Goal: Transaction & Acquisition: Purchase product/service

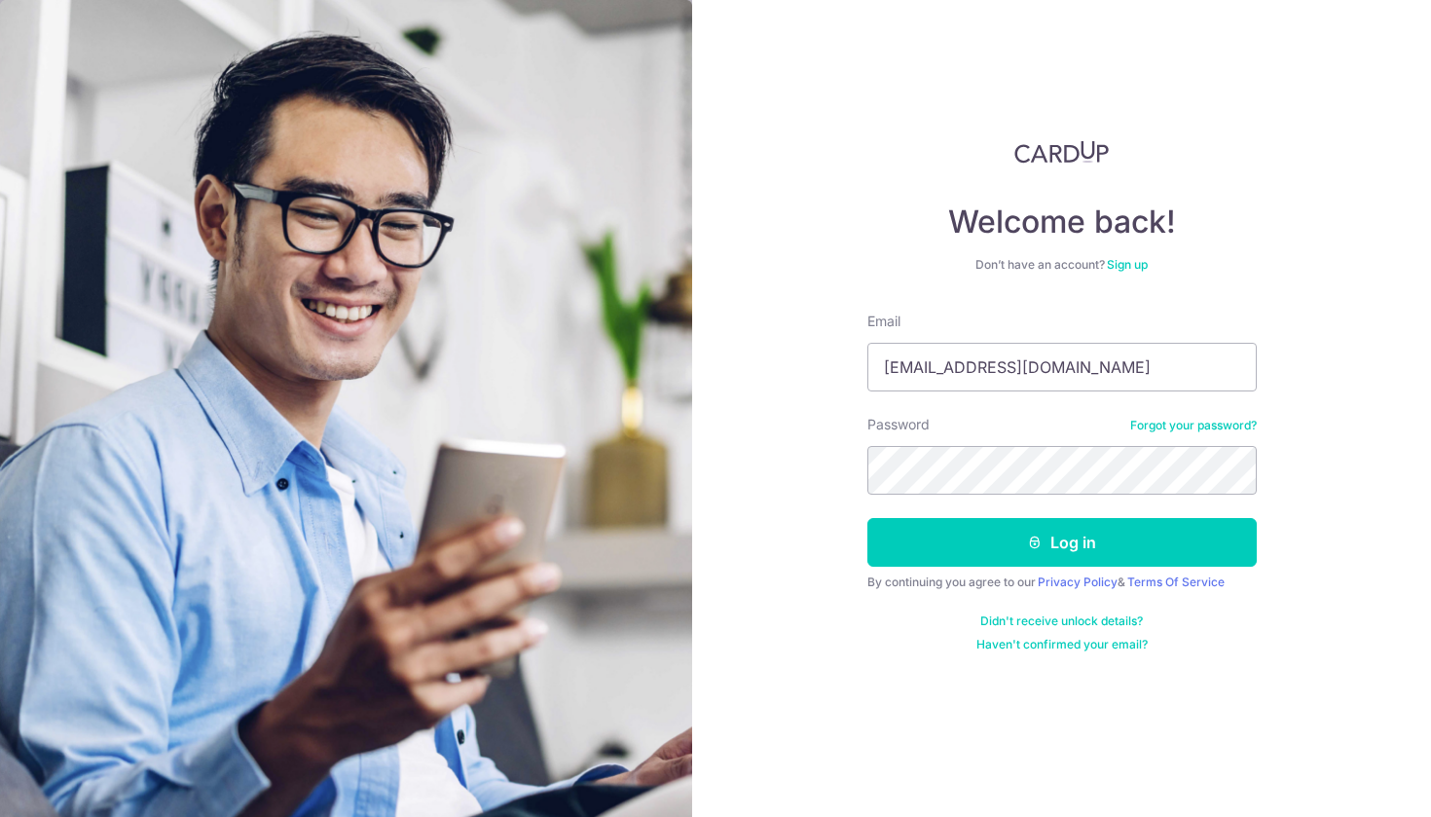
type input "[EMAIL_ADDRESS][DOMAIN_NAME]"
click at [1061, 542] on button "Log in" at bounding box center [1061, 542] width 389 height 49
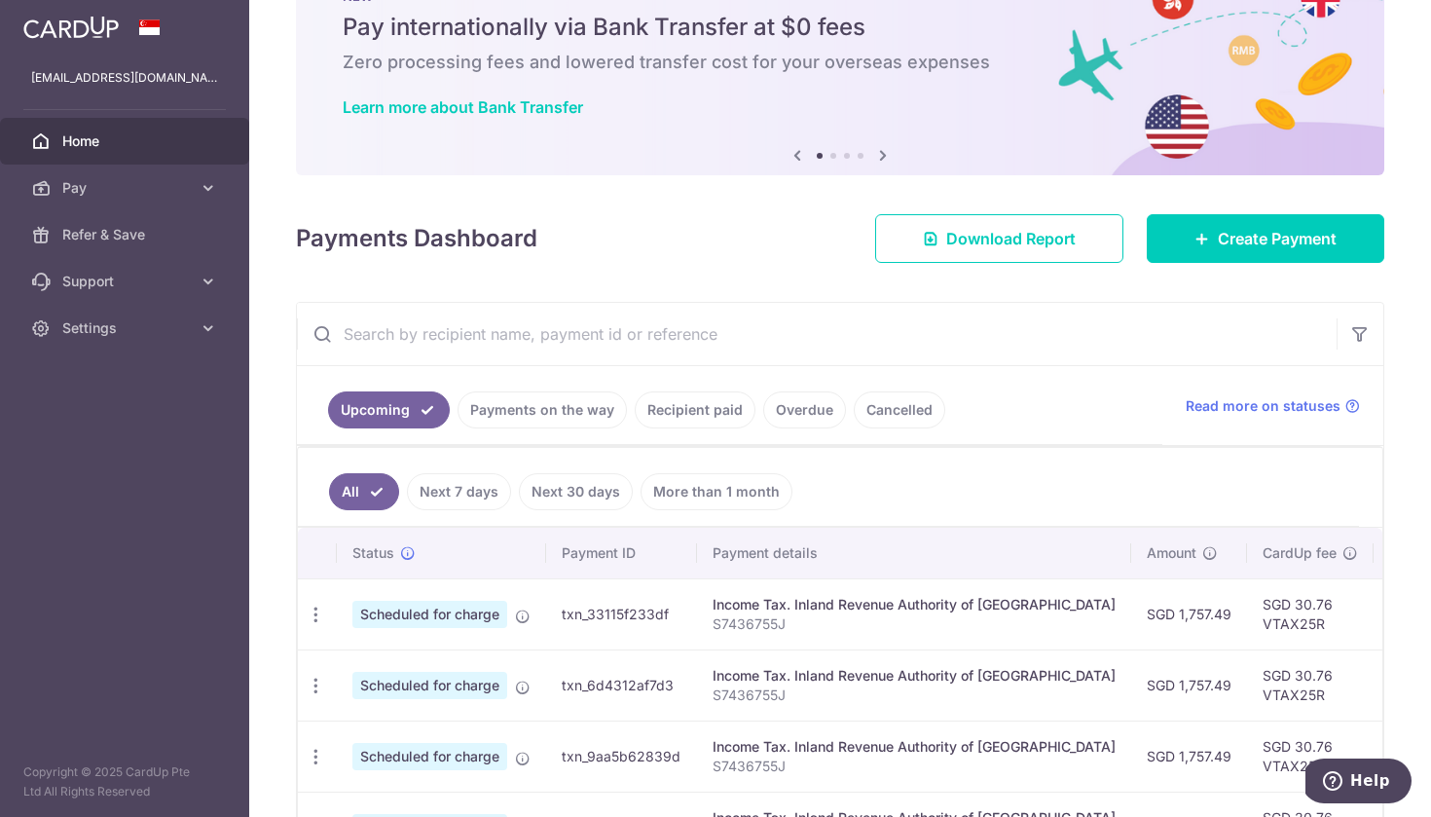
scroll to position [220, 0]
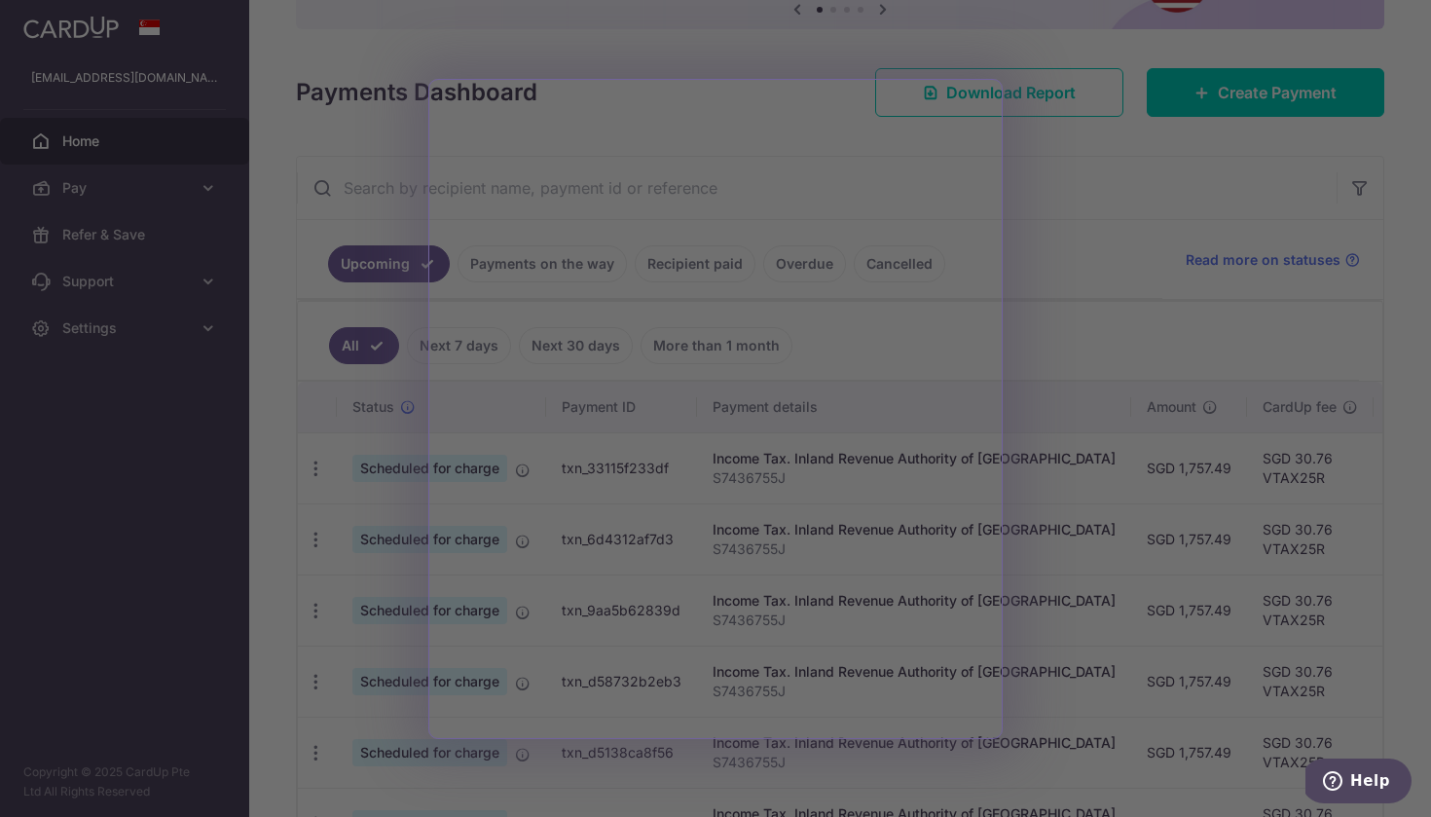
click at [1126, 178] on div at bounding box center [723, 412] width 1446 height 825
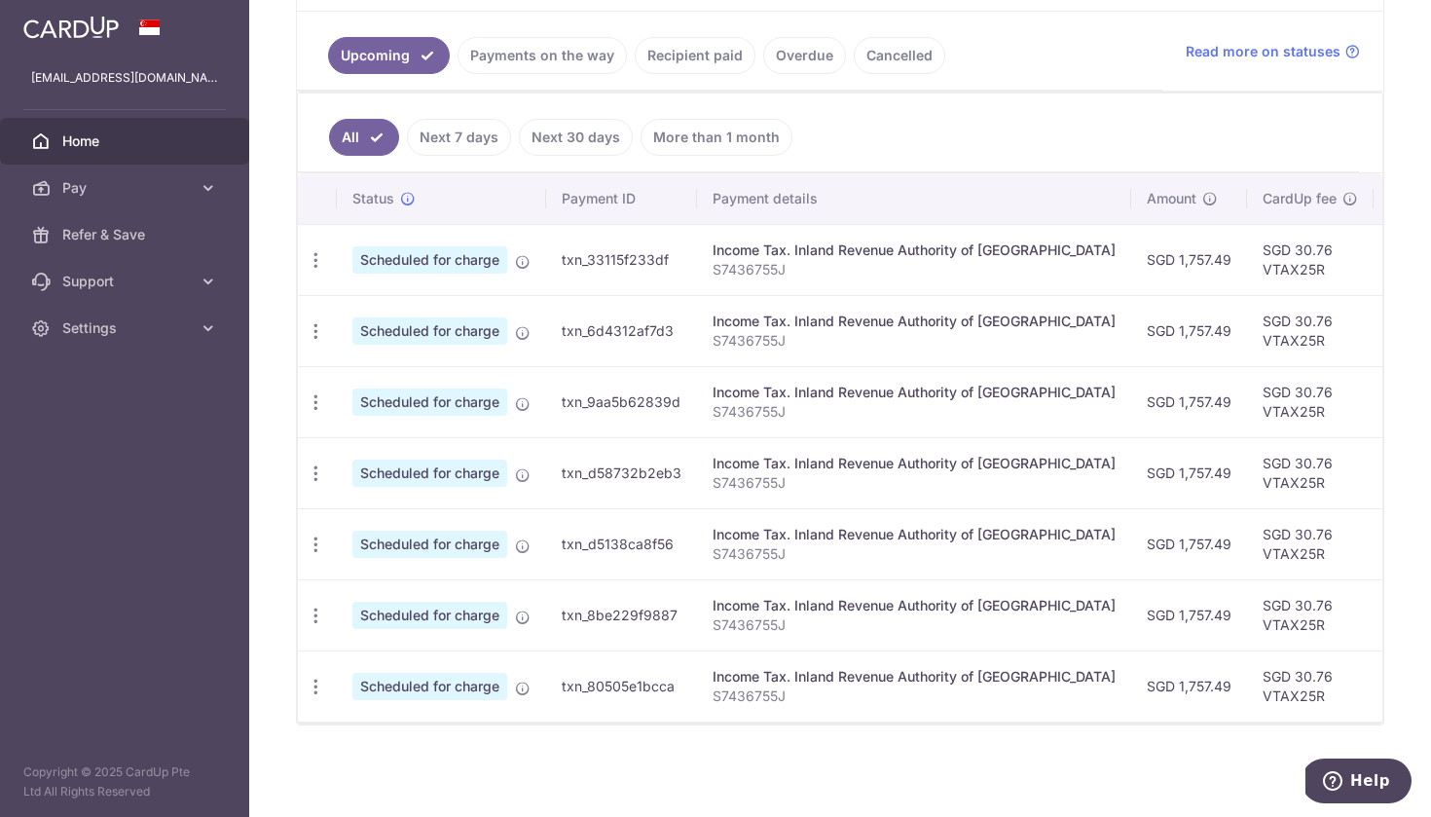
scroll to position [0, 0]
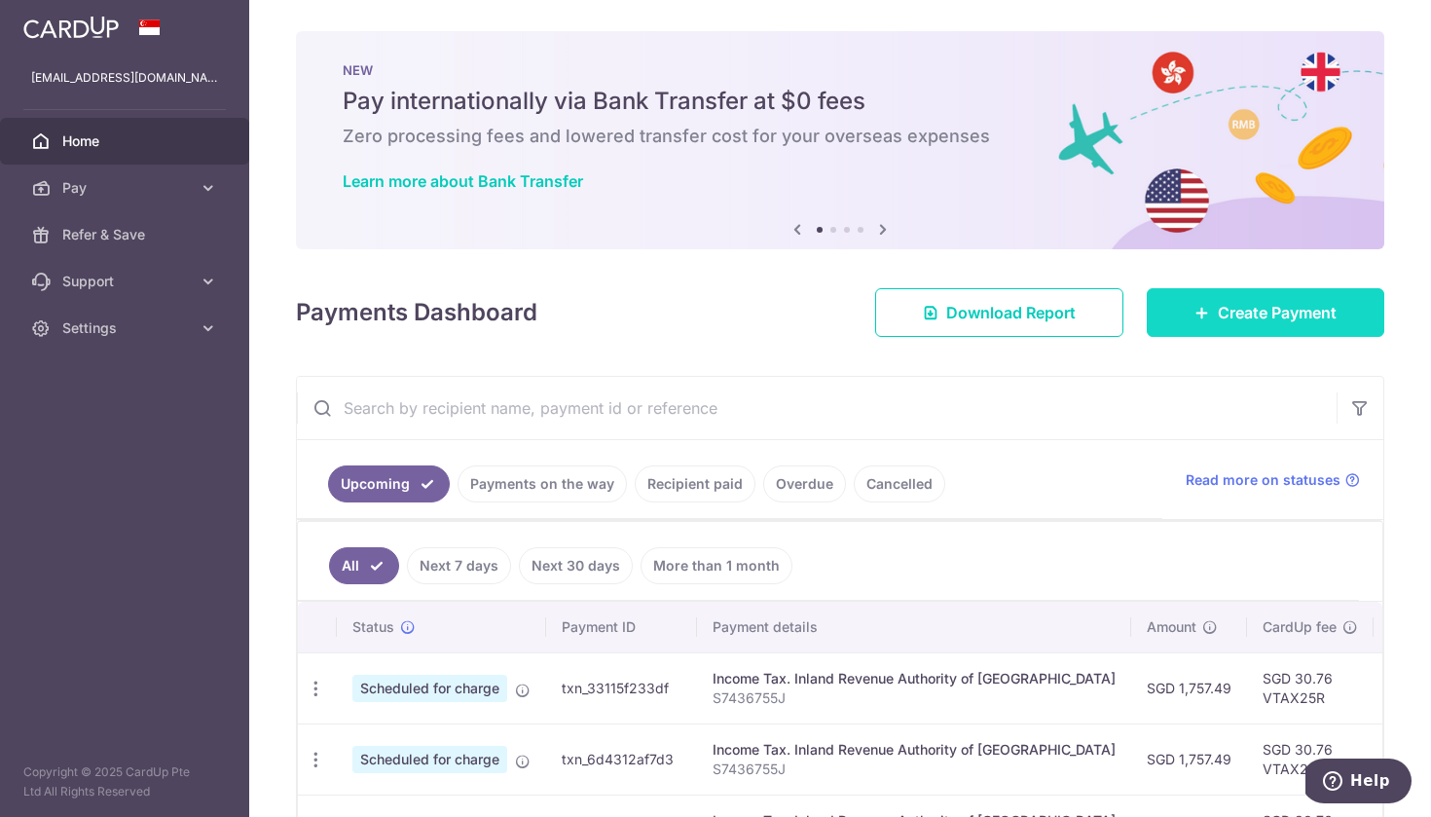
click at [1247, 312] on span "Create Payment" at bounding box center [1277, 312] width 119 height 23
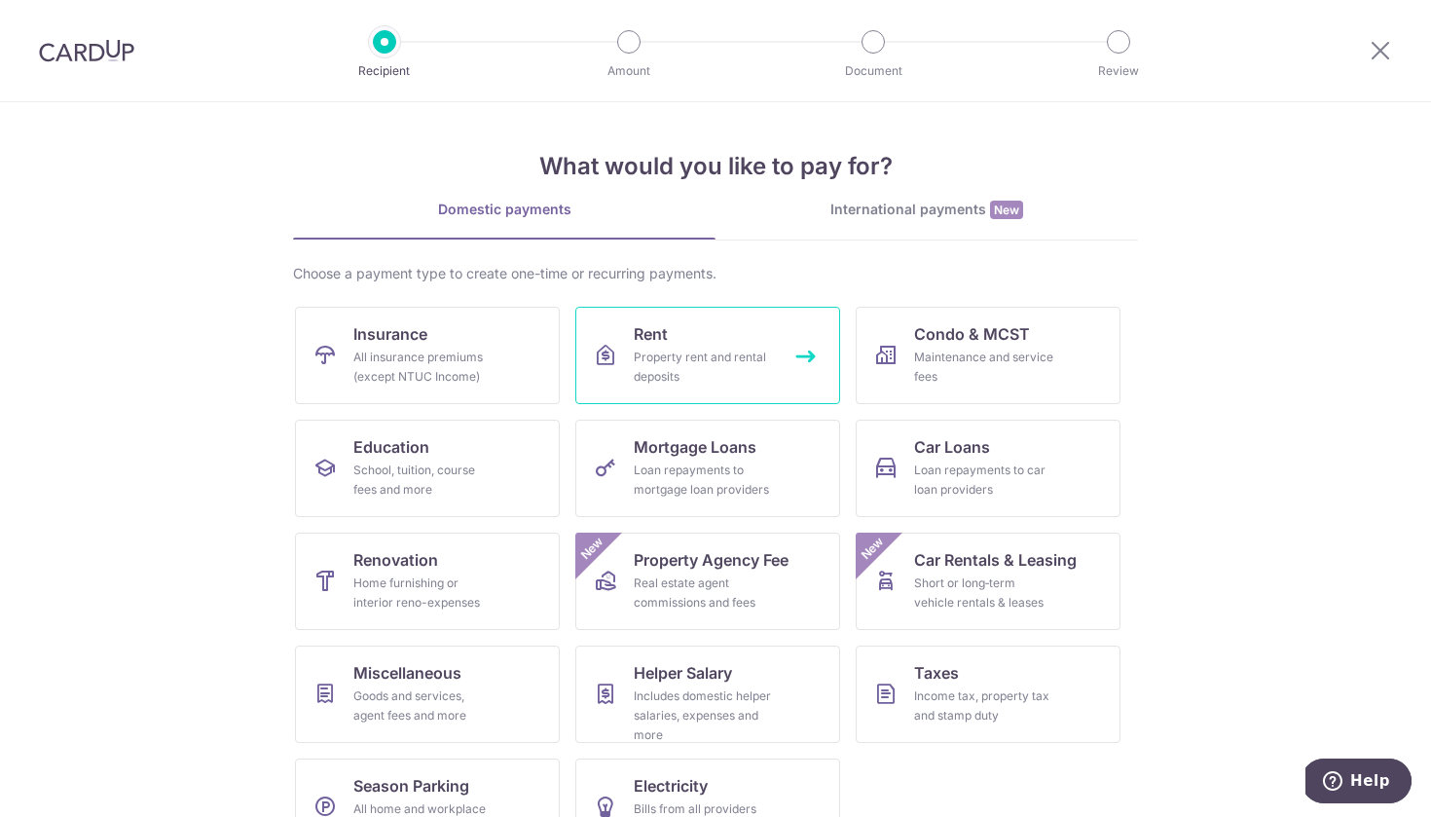
click at [725, 366] on div "Property rent and rental deposits" at bounding box center [704, 367] width 140 height 39
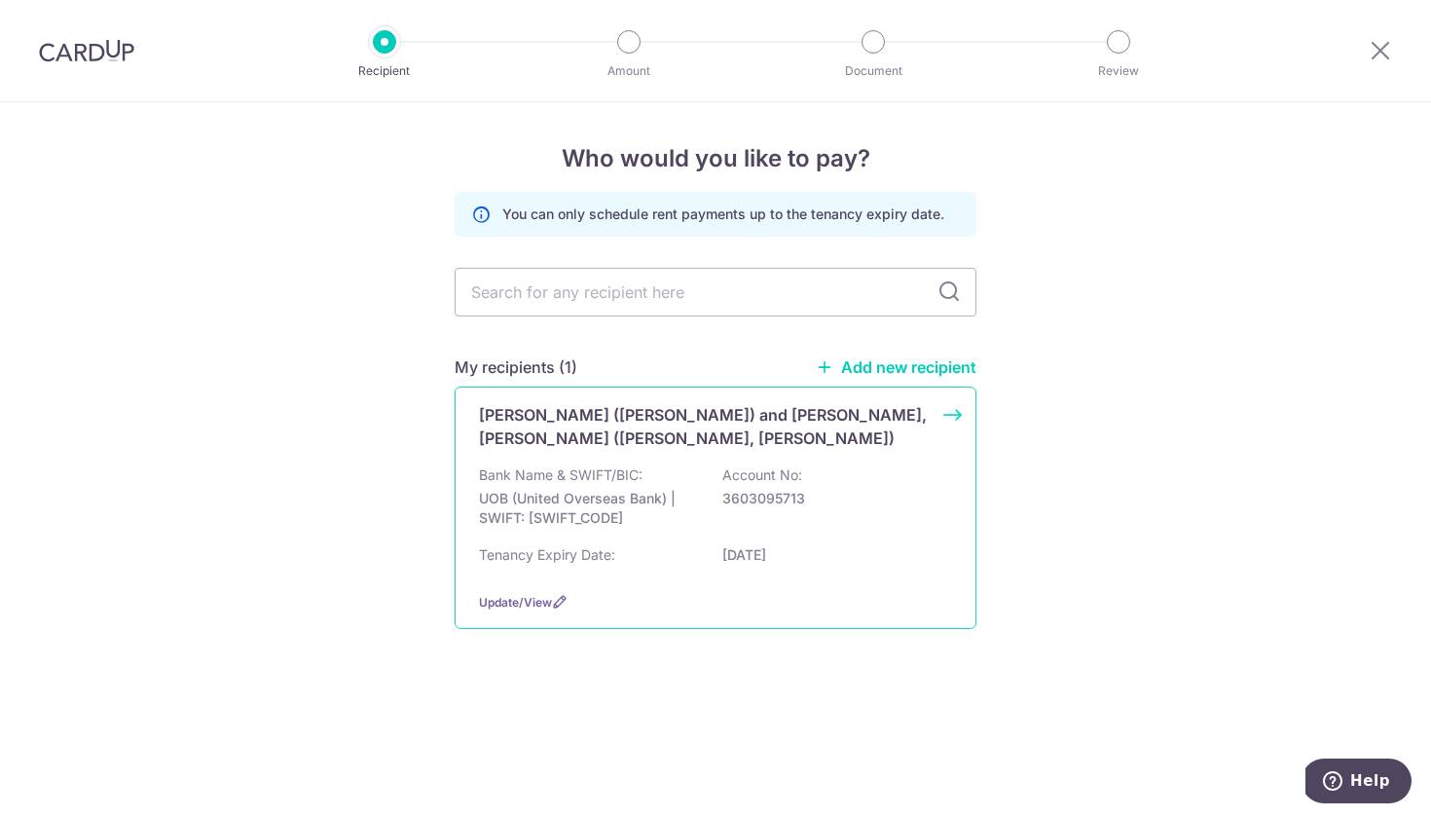
click at [551, 496] on p "UOB (United Overseas Bank) | SWIFT: UOVBSGSGXXX" at bounding box center [588, 508] width 218 height 39
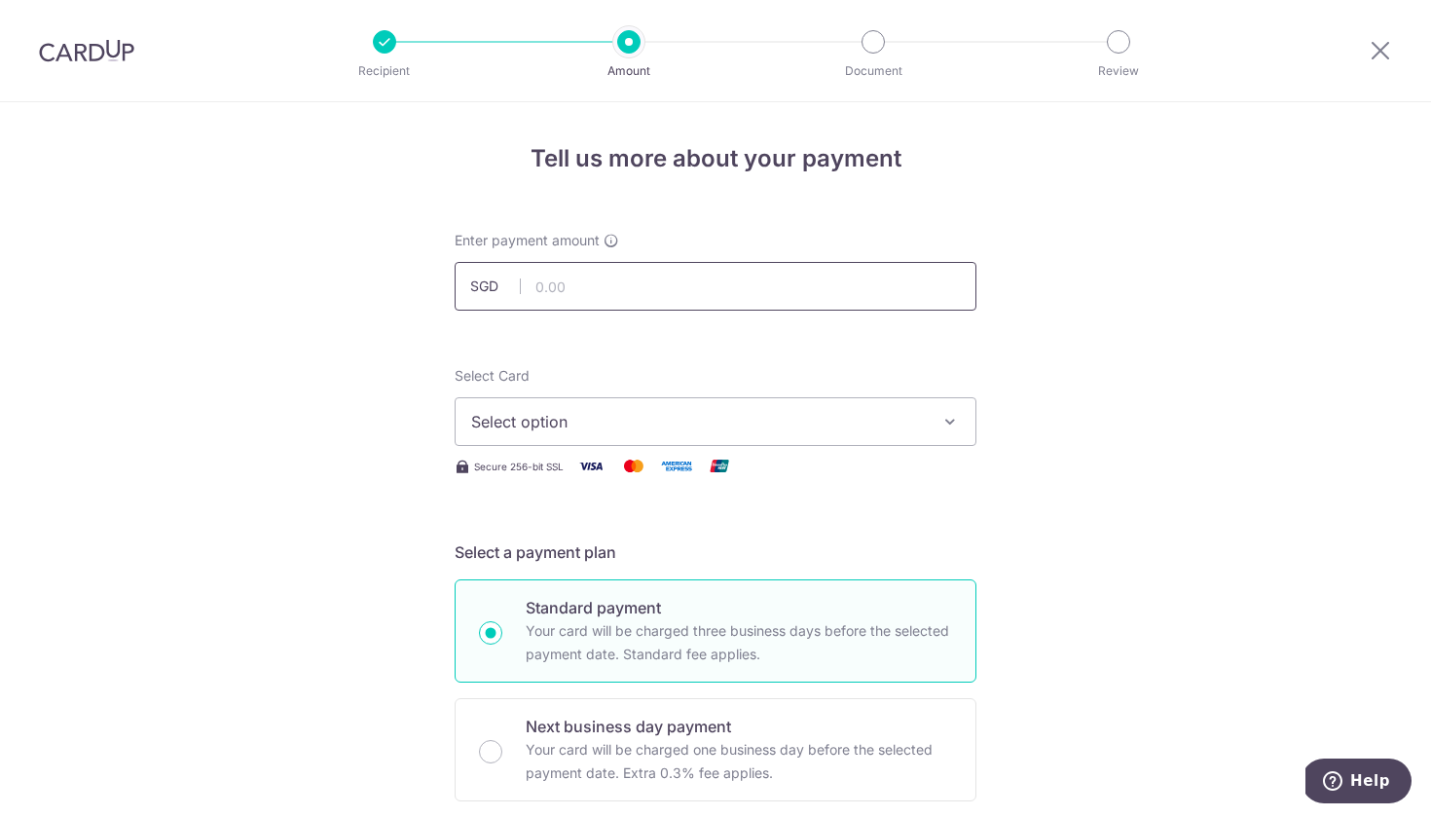
click at [562, 286] on input "text" at bounding box center [716, 286] width 522 height 49
type input "4,200.00"
click at [720, 447] on div "Select Card Select option Add credit card Your Cards **** 8153 Secure 256-bit S…" at bounding box center [716, 422] width 522 height 112
click at [720, 431] on span "Select option" at bounding box center [698, 421] width 454 height 23
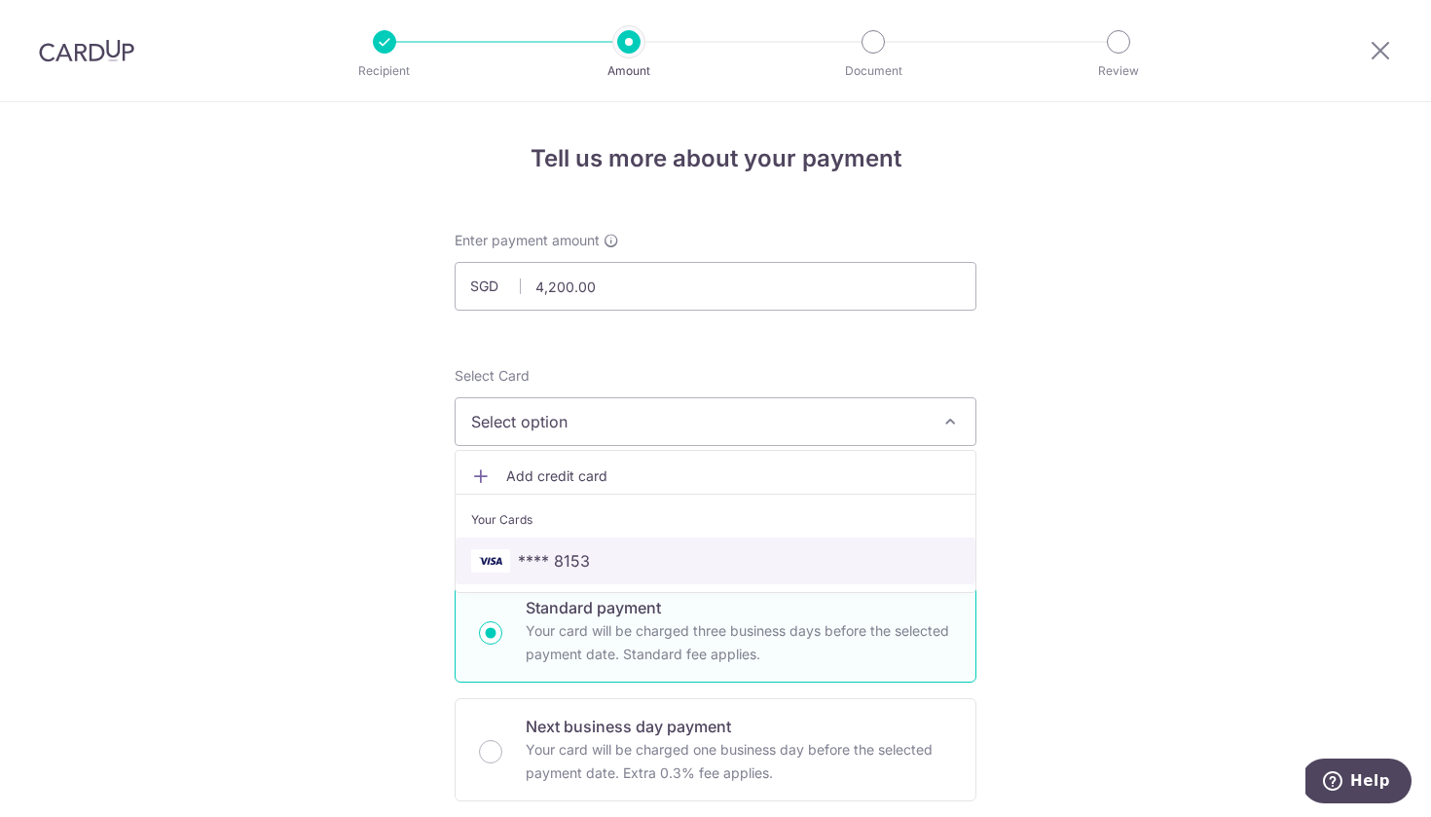
click at [547, 554] on span "**** 8153" at bounding box center [554, 560] width 72 height 23
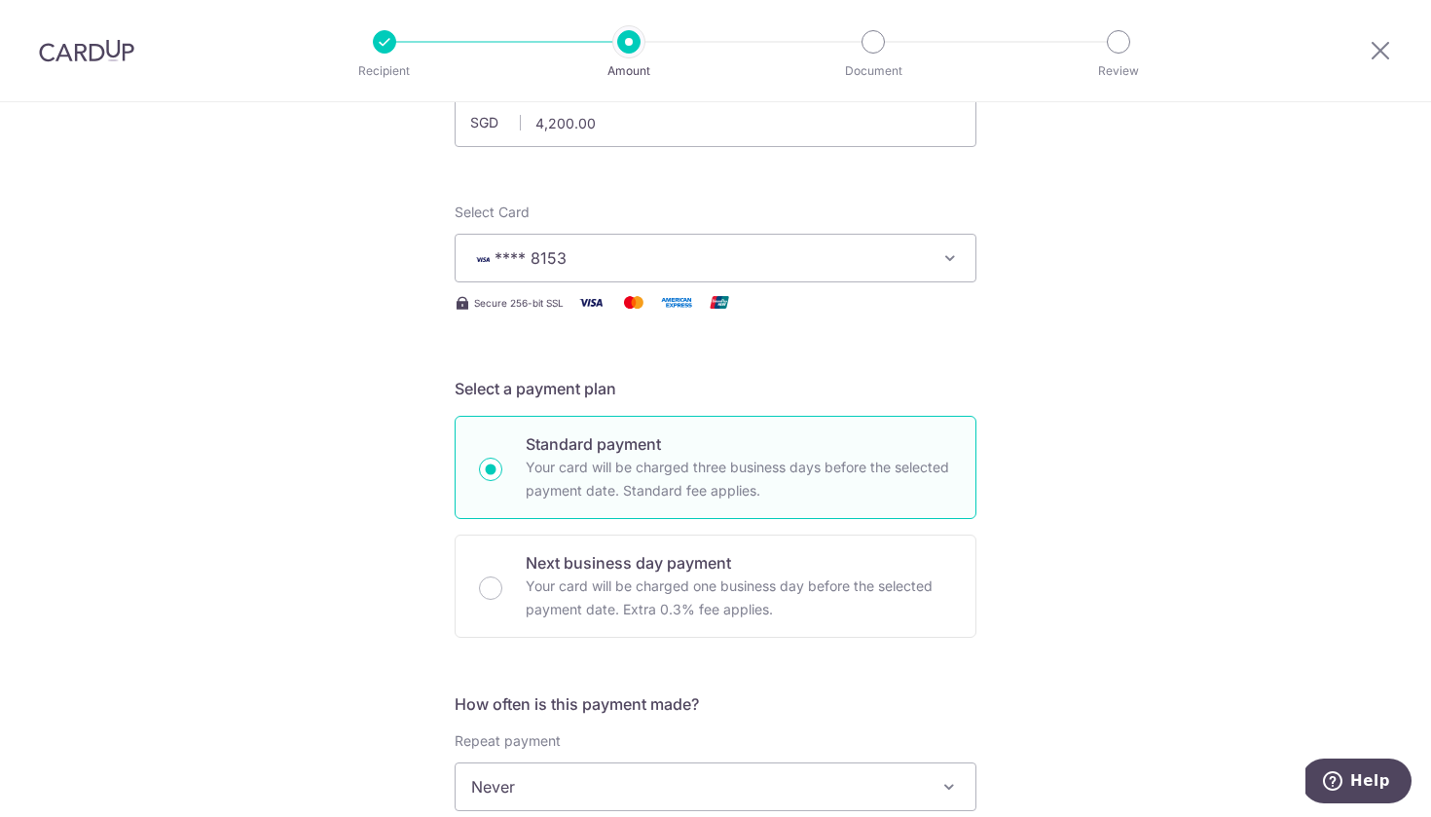
scroll to position [562, 0]
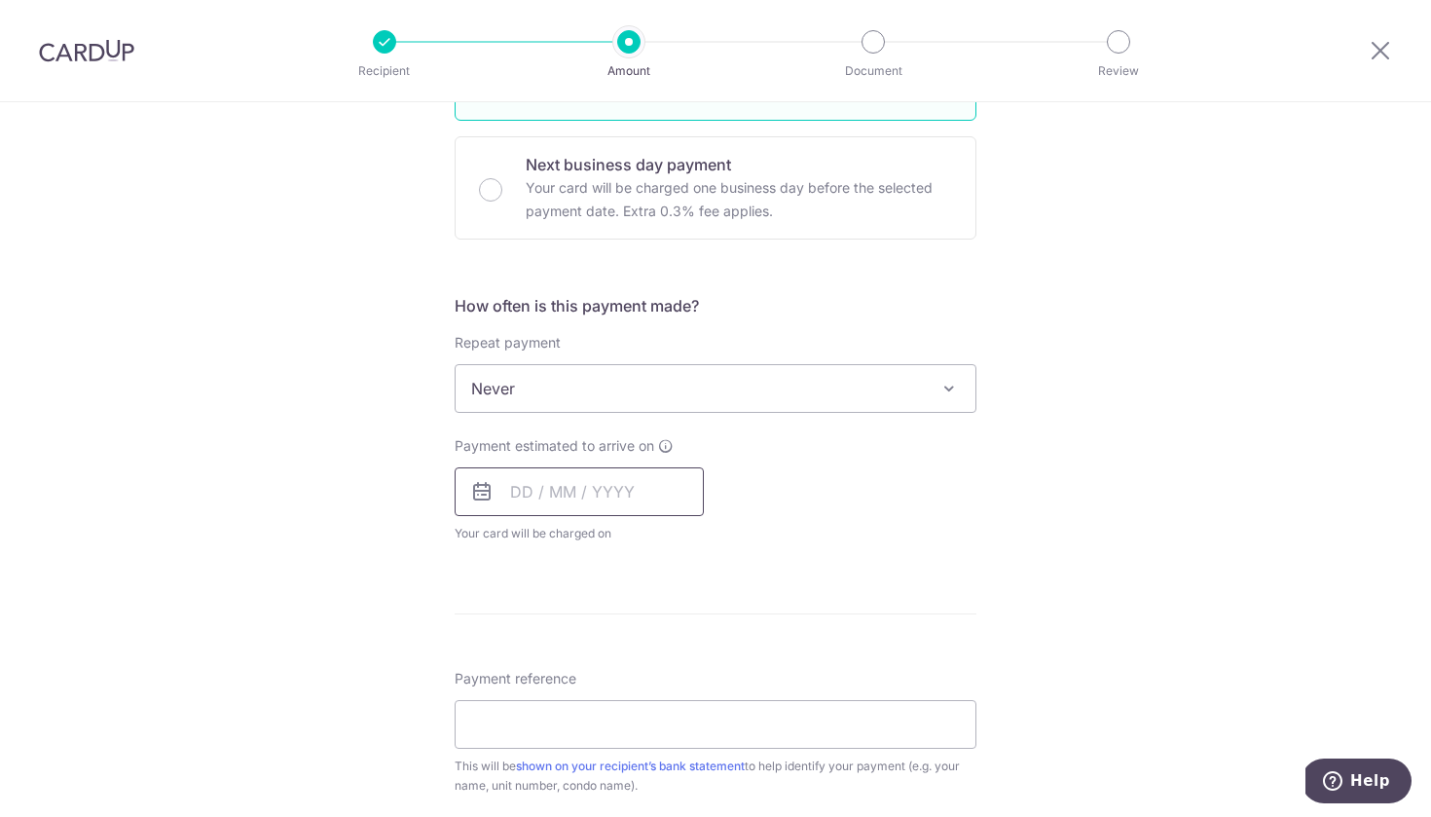
click at [528, 487] on input "text" at bounding box center [579, 491] width 249 height 49
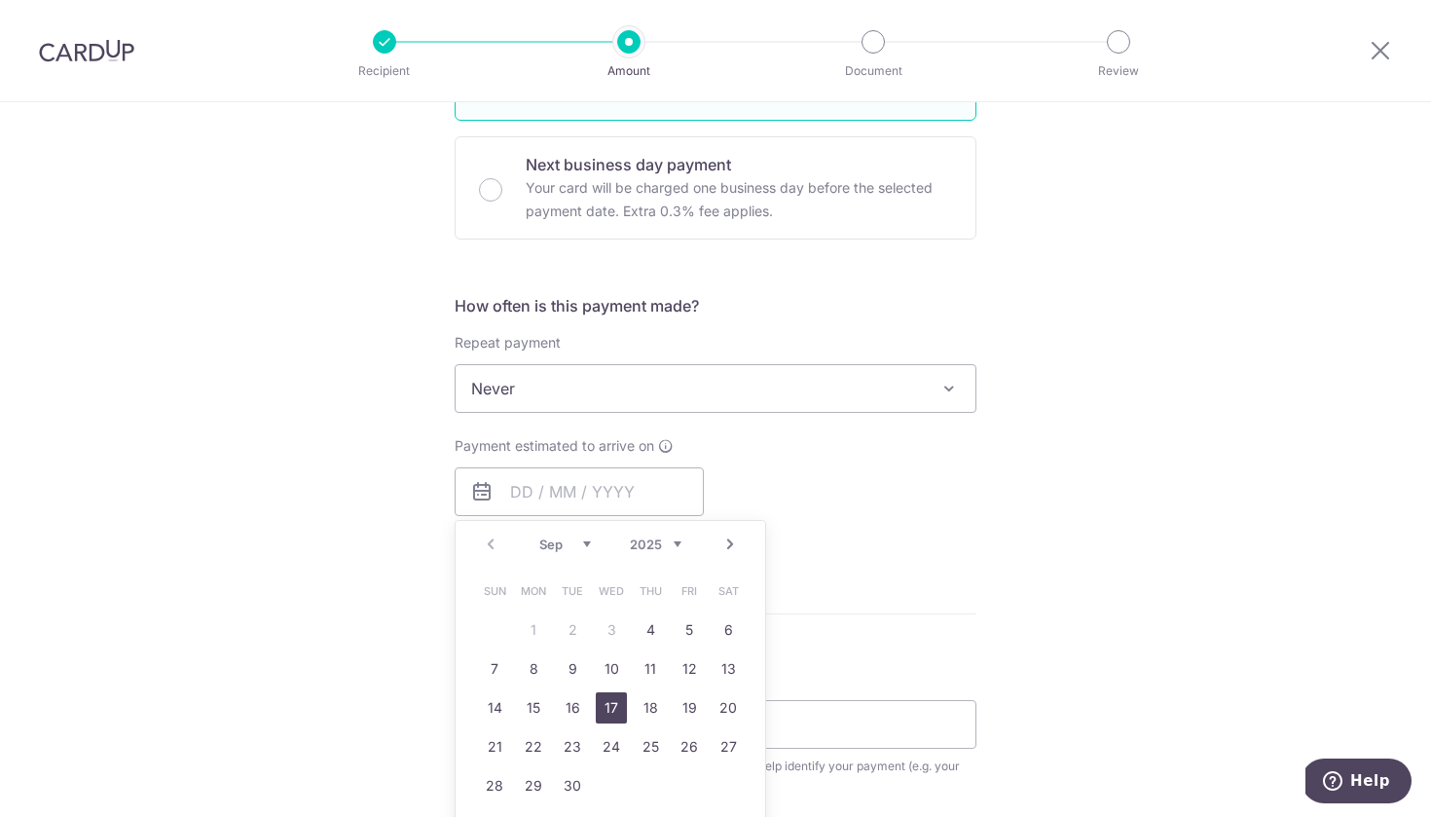
click at [609, 710] on link "17" at bounding box center [611, 707] width 31 height 31
type input "17/09/2025"
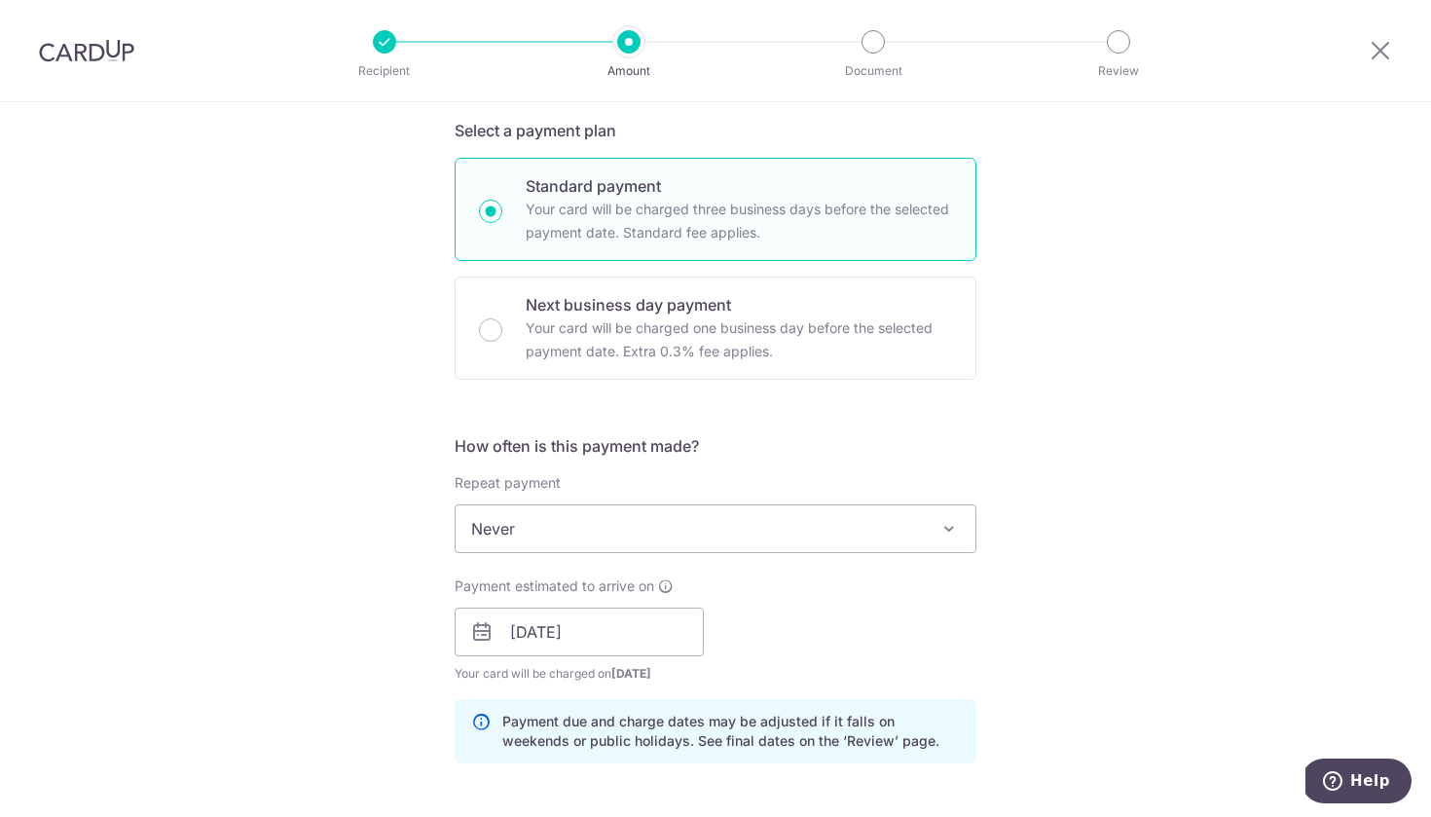
scroll to position [784, 0]
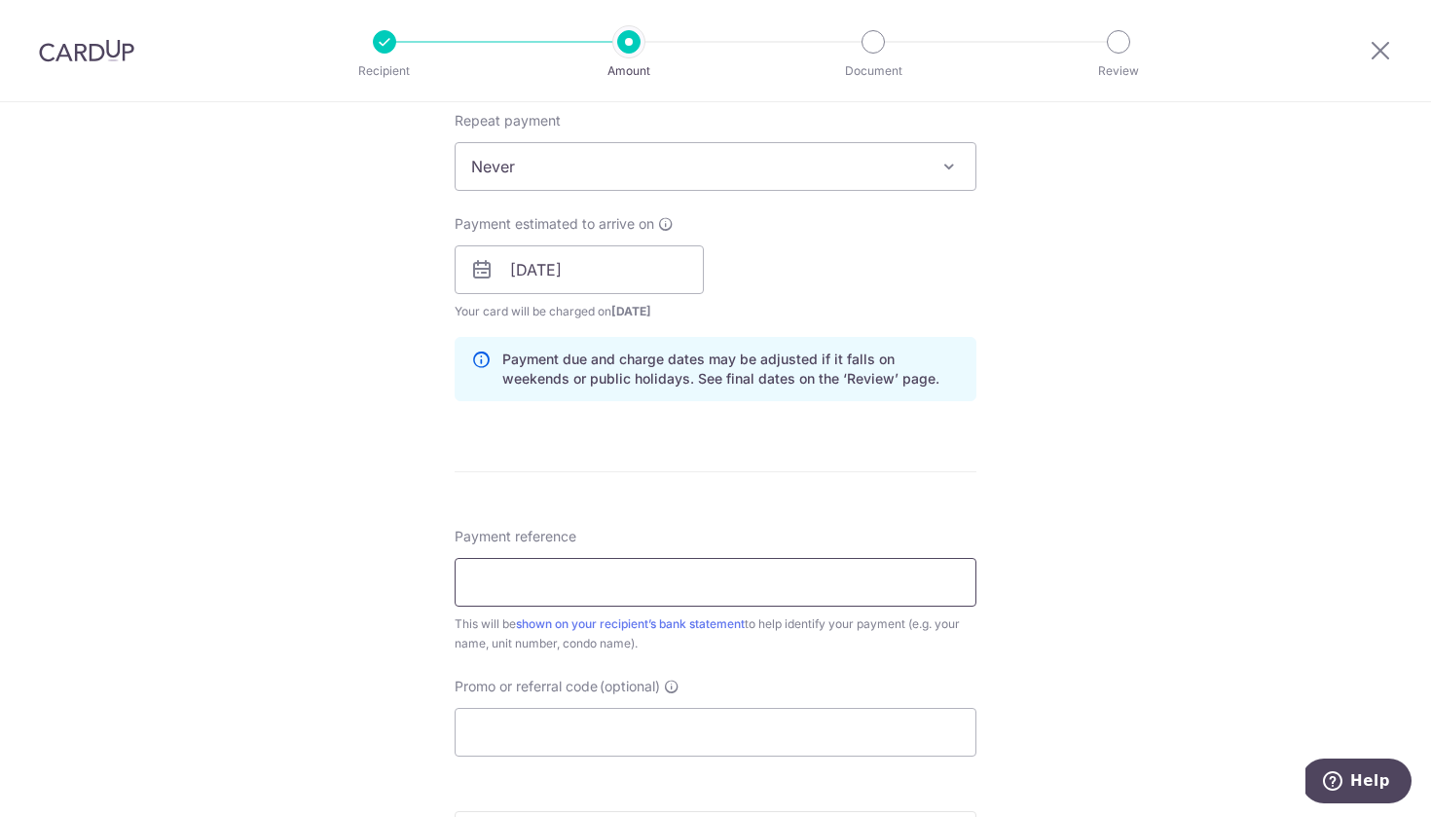
click at [774, 577] on input "Payment reference" at bounding box center [716, 582] width 522 height 49
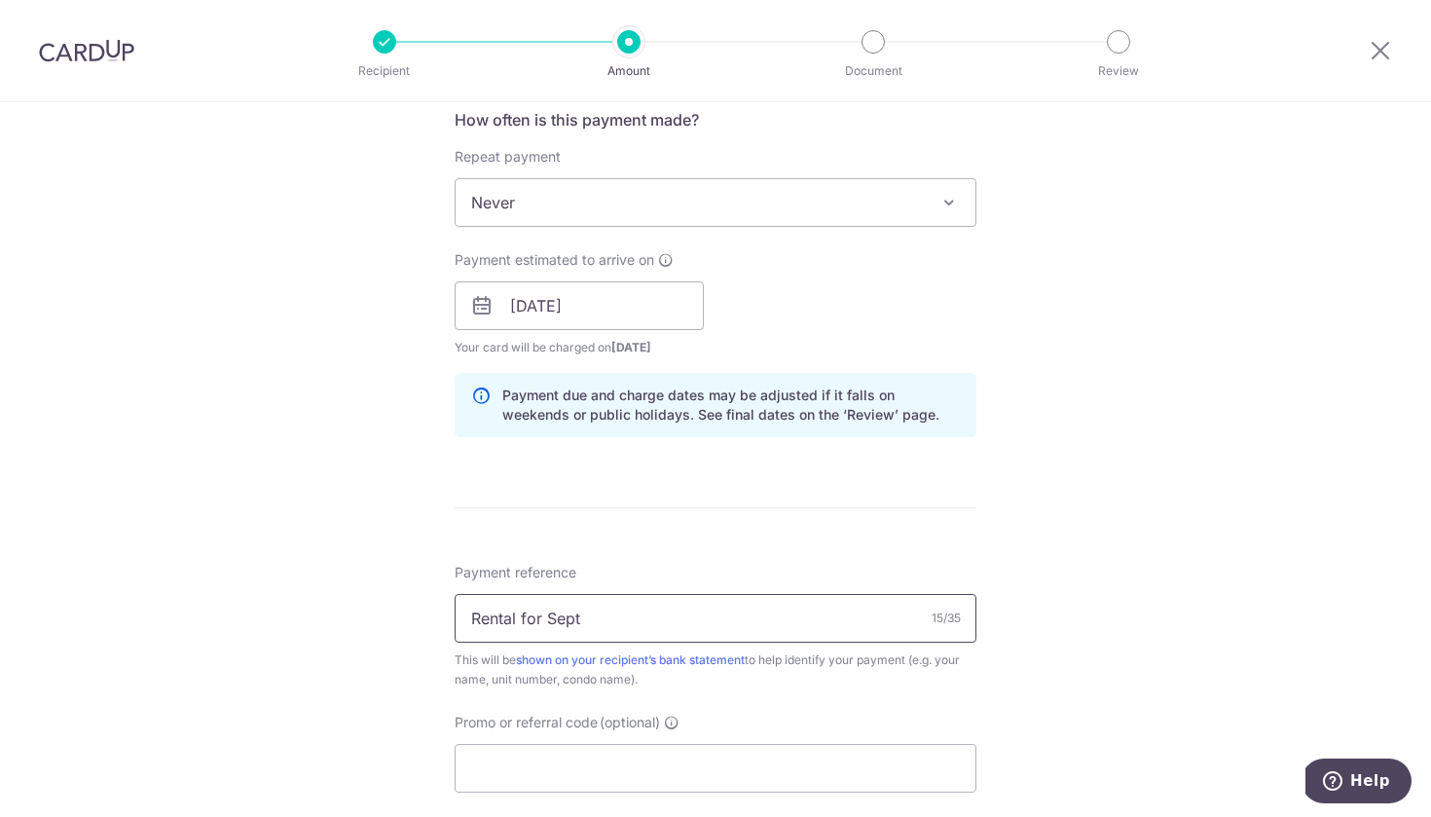
scroll to position [1126, 0]
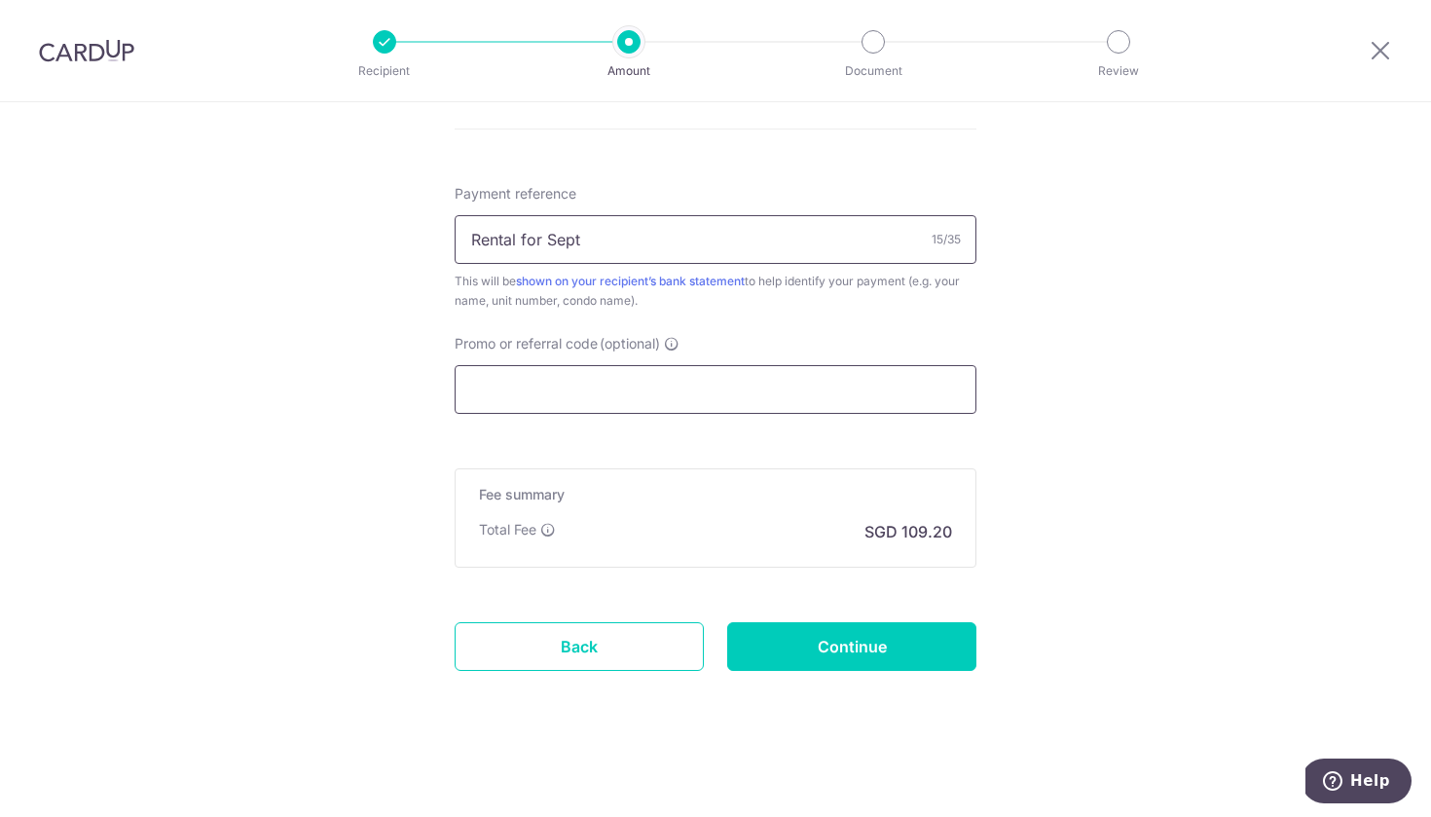
type input "Rental for Sept"
click at [570, 394] on input "Promo or referral code (optional)" at bounding box center [716, 389] width 522 height 49
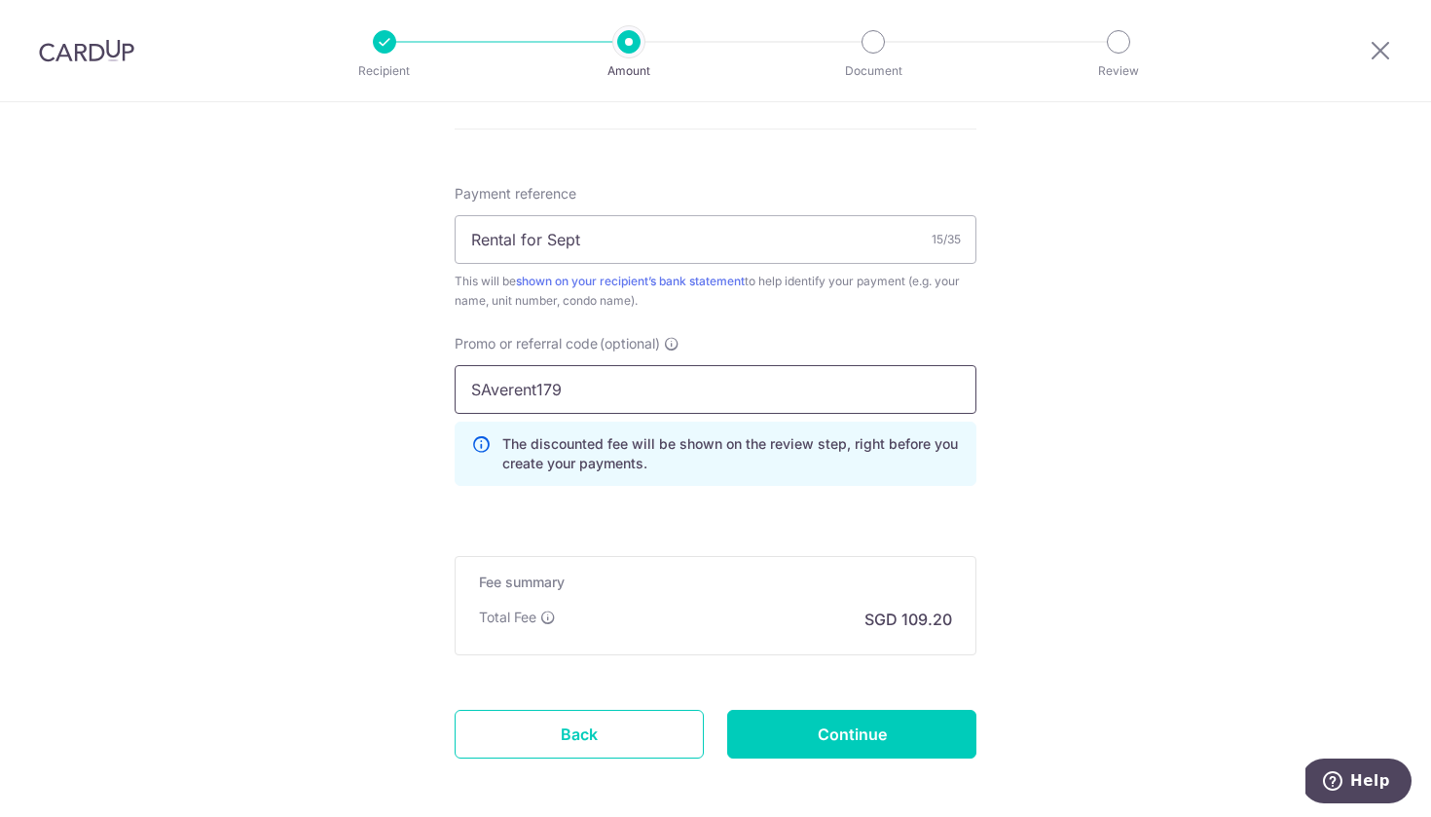
click button "Add Card" at bounding box center [0, 0] width 0 height 0
drag, startPoint x: 641, startPoint y: 392, endPoint x: 448, endPoint y: 386, distance: 192.8
click at [448, 387] on div "Promo or referral code (optional) SAverent179 The discounted fee will be shown …" at bounding box center [715, 417] width 545 height 167
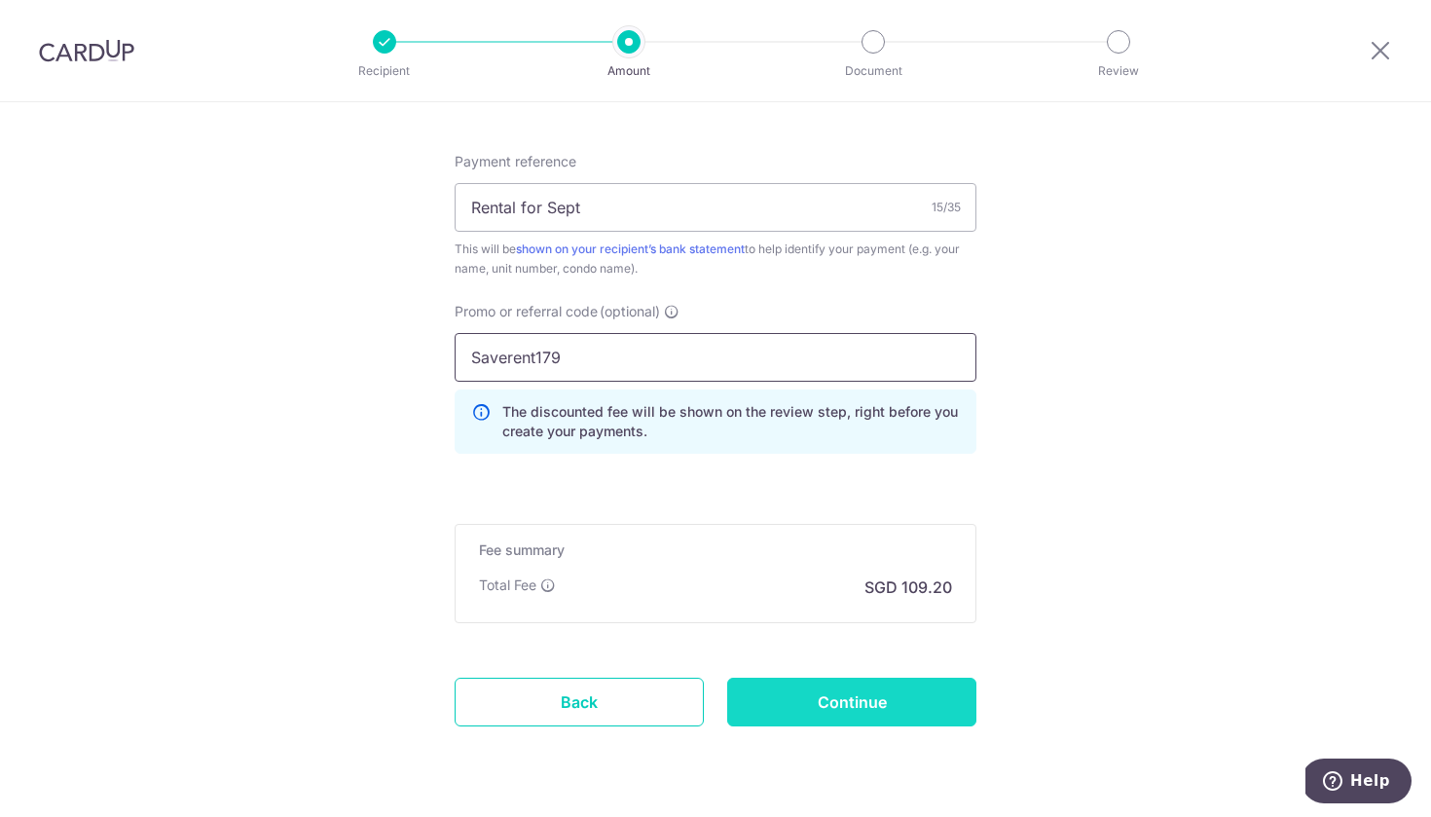
type input "Saverent179"
click at [809, 692] on input "Continue" at bounding box center [851, 702] width 249 height 49
type input "Create Schedule"
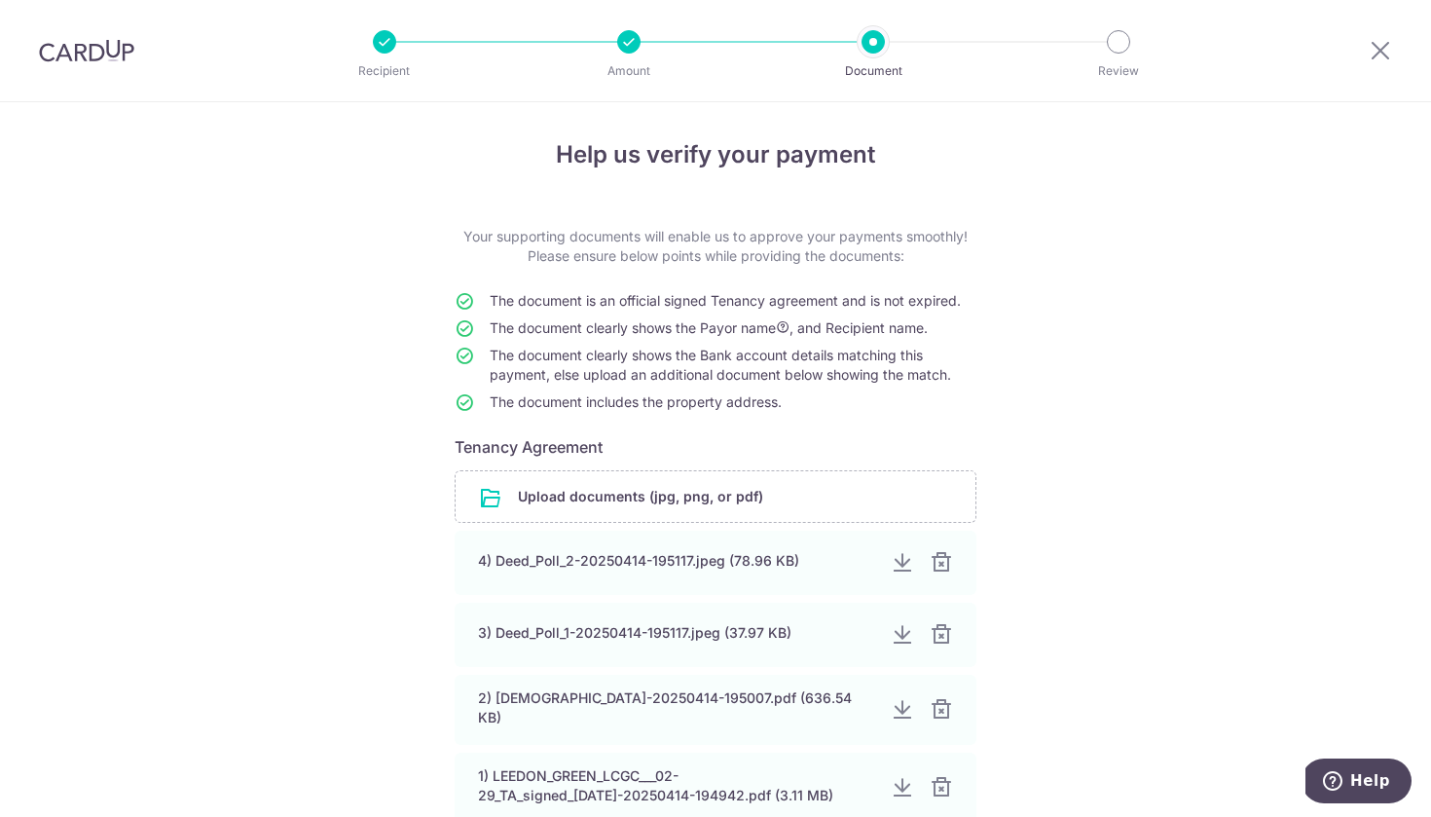
scroll to position [216, 0]
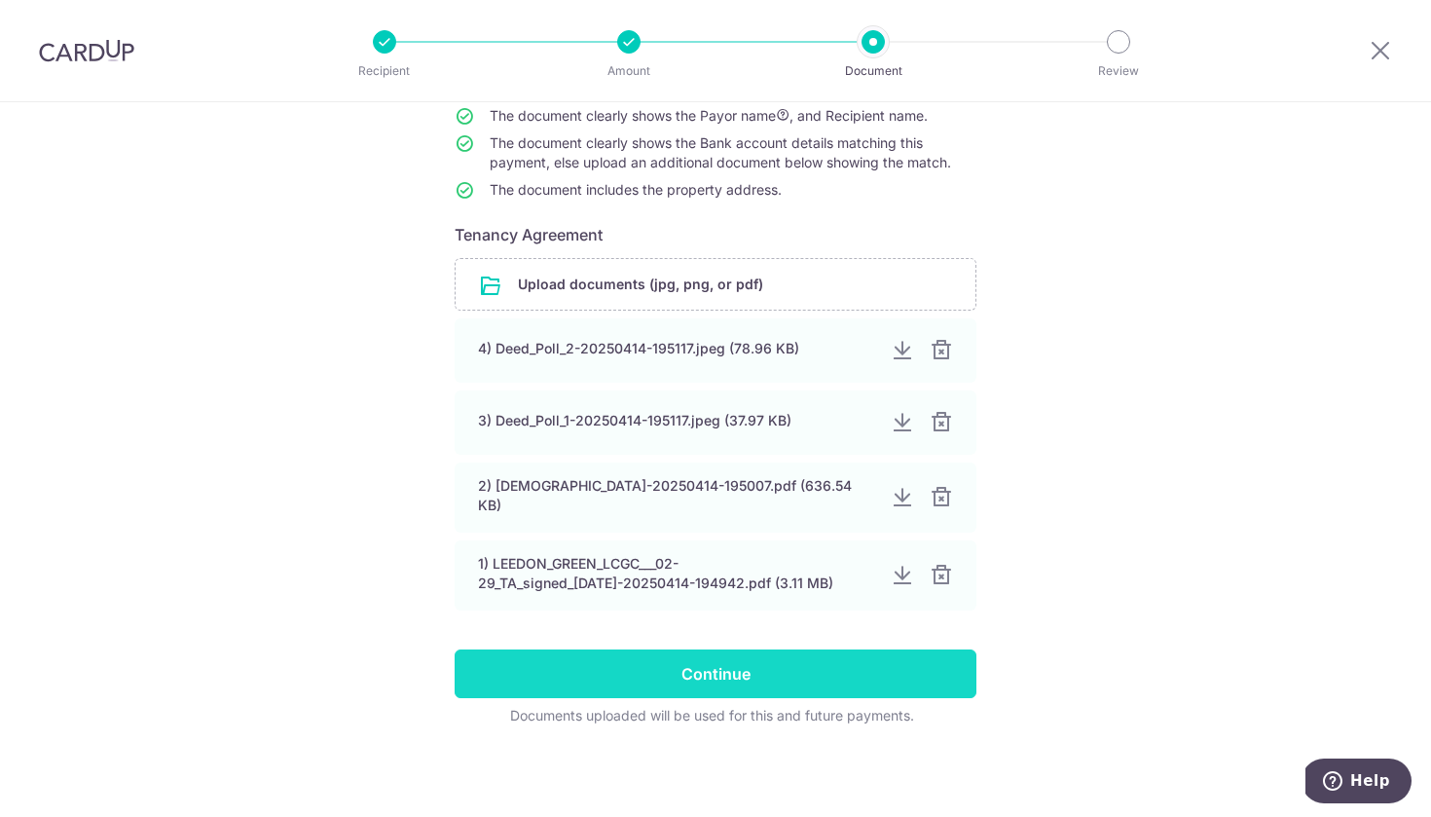
click at [740, 684] on input "Continue" at bounding box center [716, 673] width 522 height 49
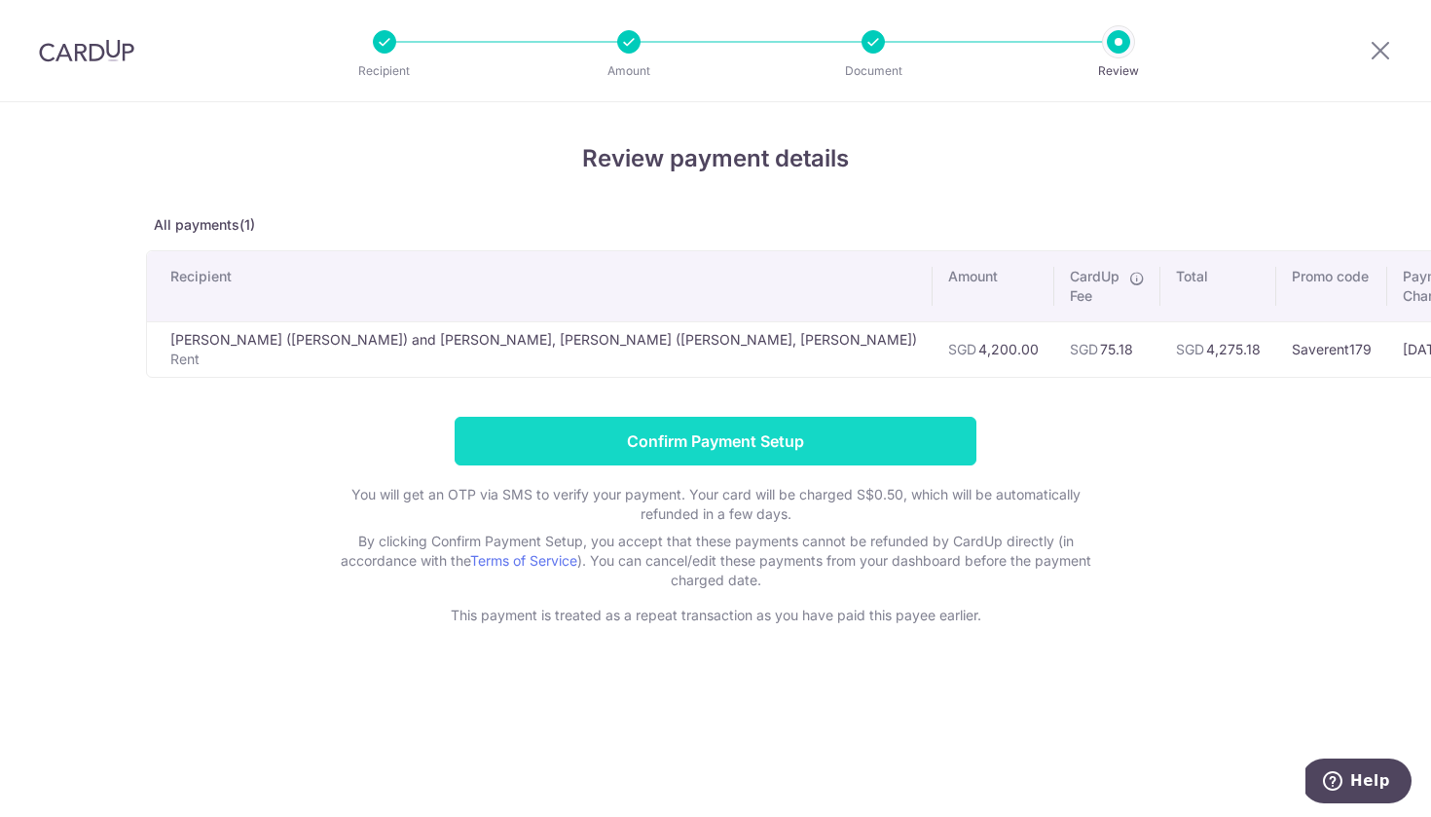
click at [642, 447] on input "Confirm Payment Setup" at bounding box center [716, 441] width 522 height 49
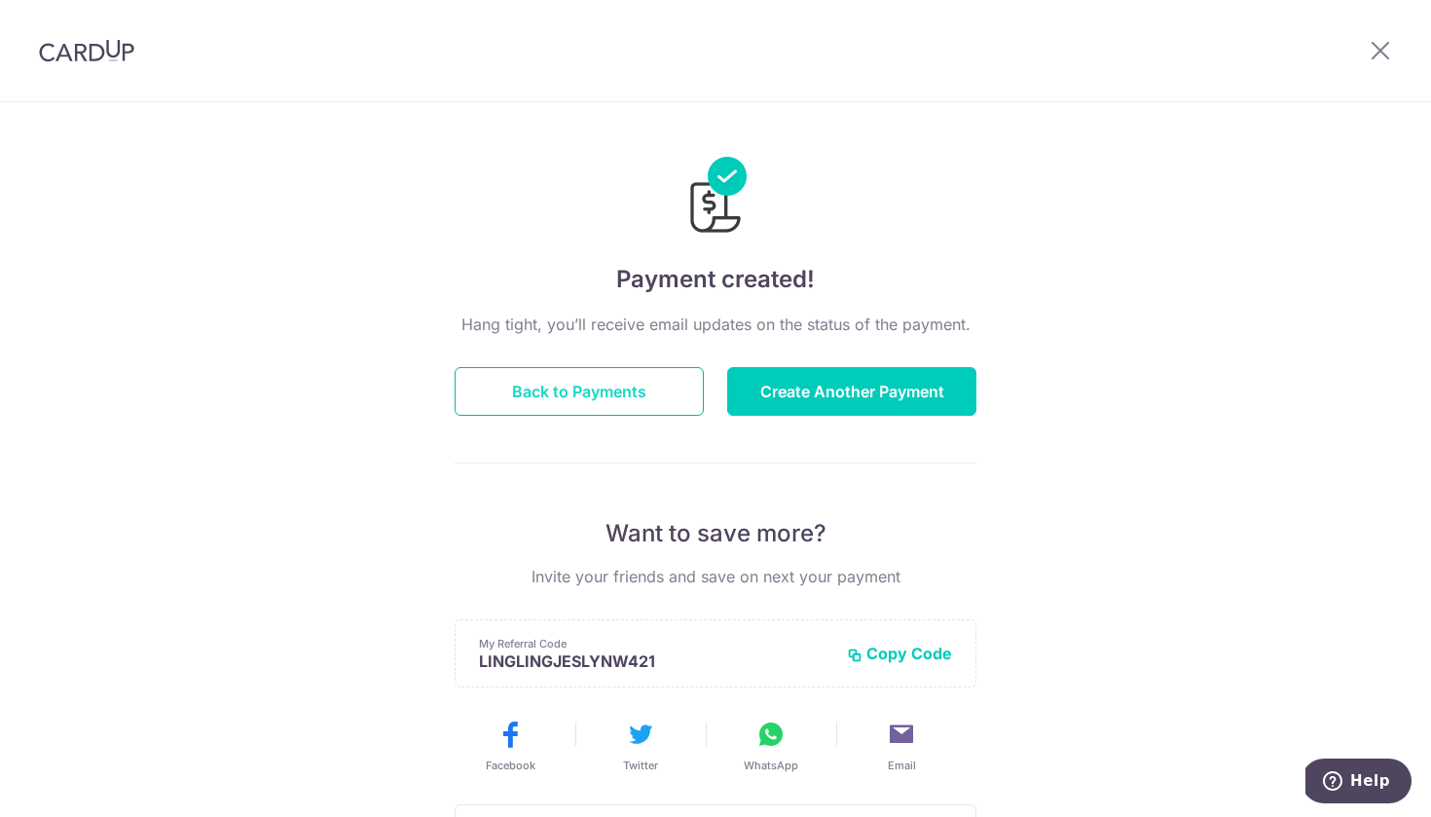
click at [564, 381] on button "Back to Payments" at bounding box center [579, 391] width 249 height 49
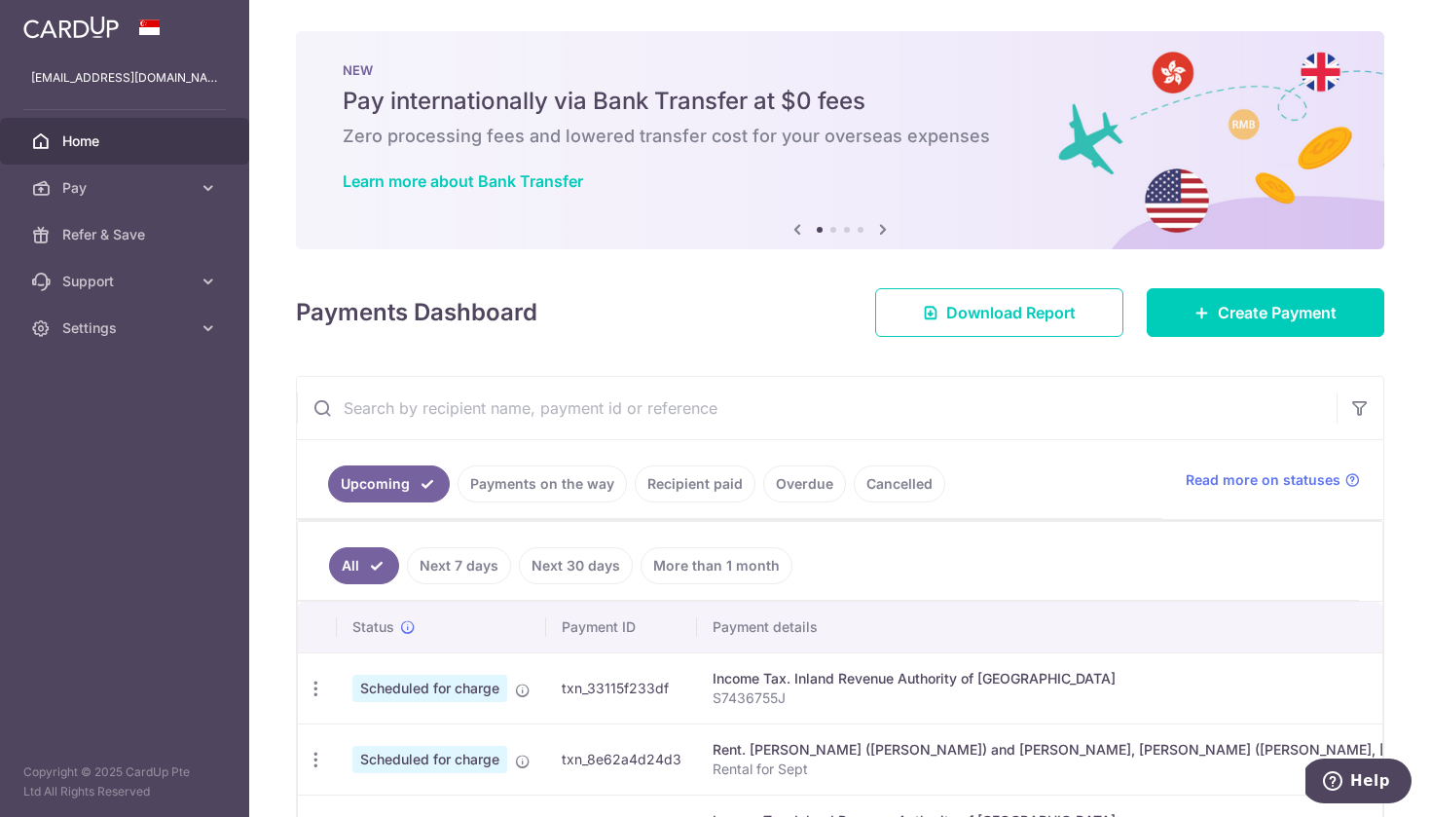
click at [71, 141] on span "Home" at bounding box center [126, 140] width 128 height 19
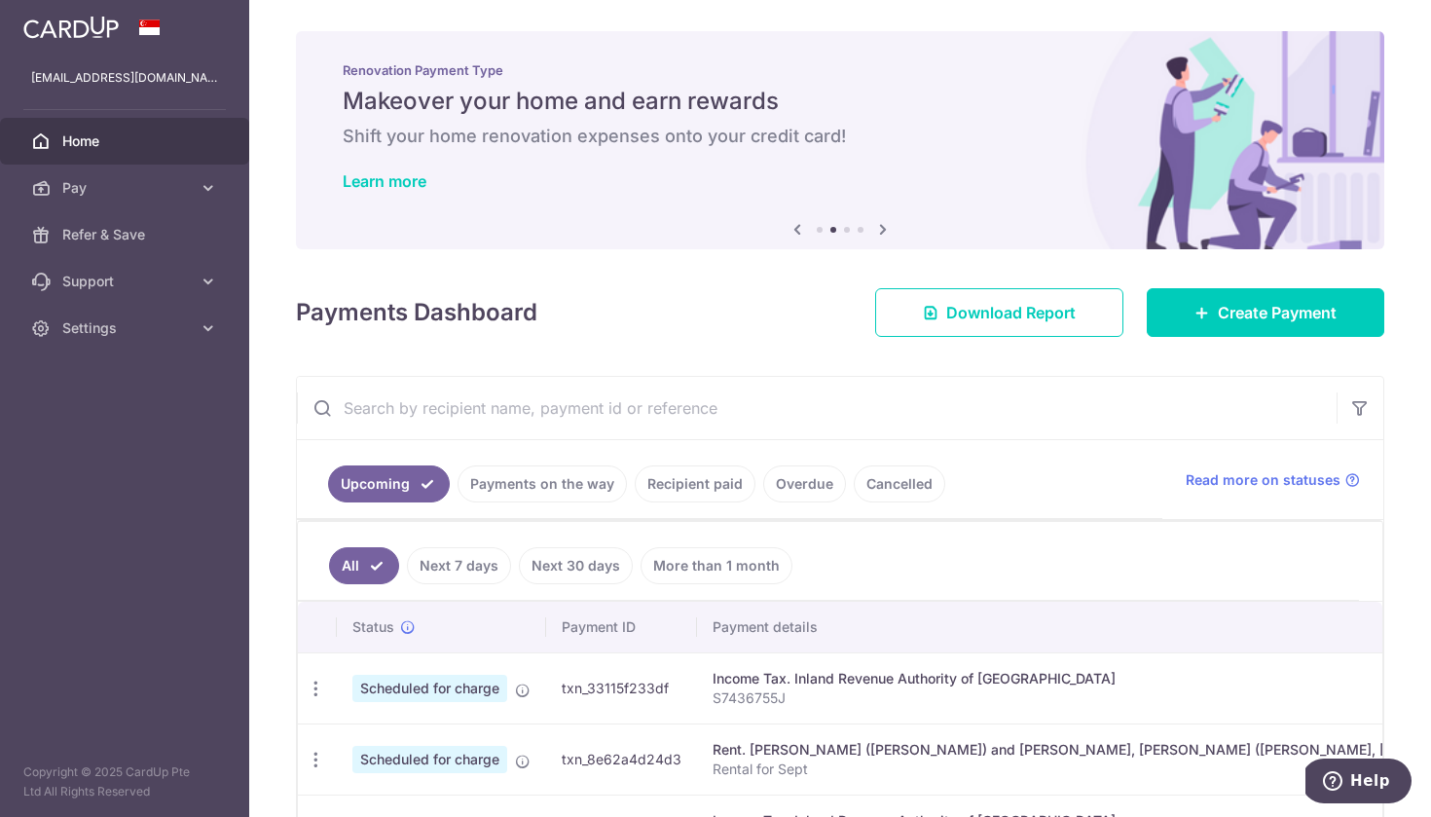
click at [91, 28] on img at bounding box center [70, 27] width 95 height 23
